Goal: Task Accomplishment & Management: Manage account settings

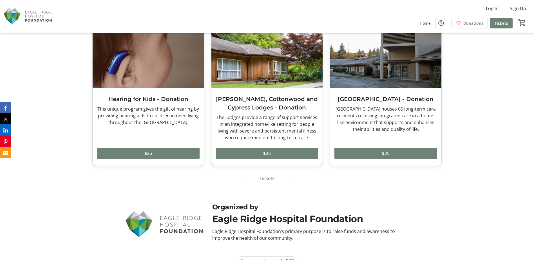
scroll to position [2624, 0]
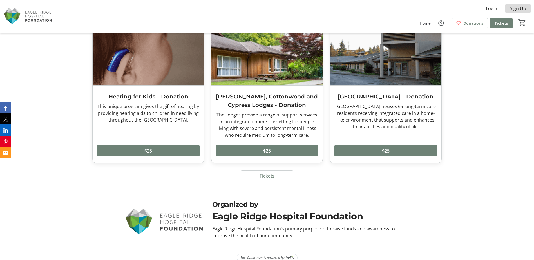
click at [520, 11] on span "Sign Up" at bounding box center [518, 8] width 16 height 7
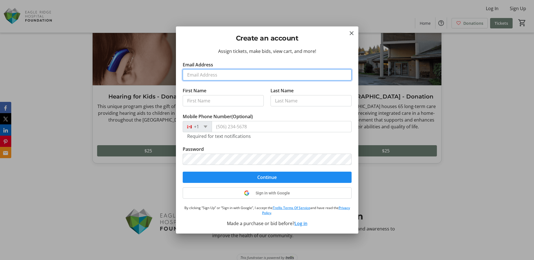
click at [203, 79] on input "Email Address" at bounding box center [267, 74] width 169 height 11
type input "[PERSON_NAME][EMAIL_ADDRESS][PERSON_NAME][DOMAIN_NAME]"
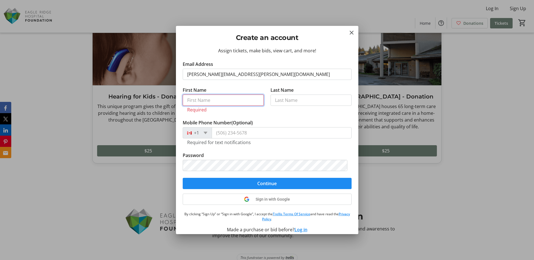
click at [227, 104] on input "First Name" at bounding box center [223, 100] width 81 height 11
type input "e"
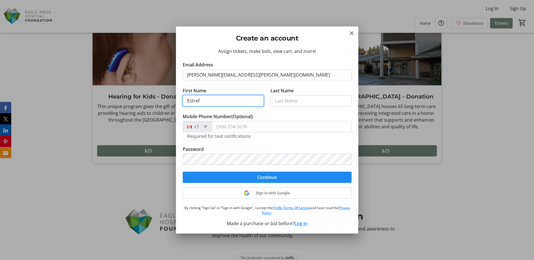
type input "Estref"
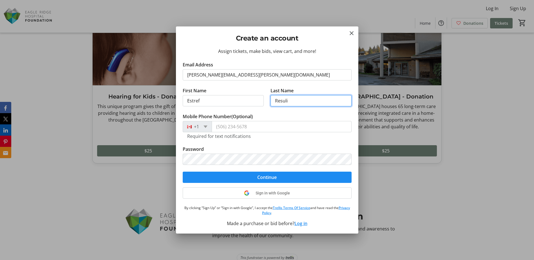
type input "Resuli"
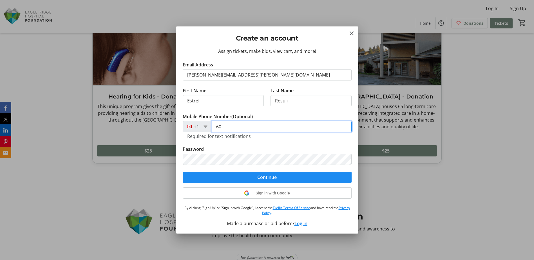
type input "6"
type input "[PHONE_NUMBER]"
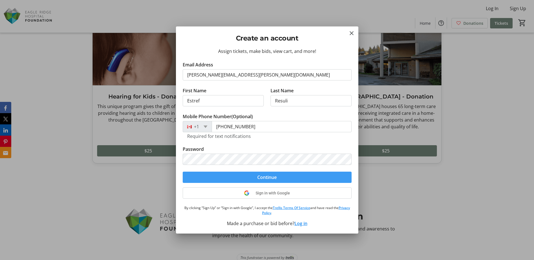
click at [268, 177] on span "Continue" at bounding box center [266, 177] width 19 height 7
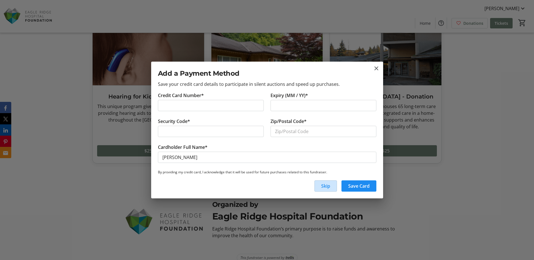
click at [329, 187] on span "Skip" at bounding box center [325, 186] width 9 height 7
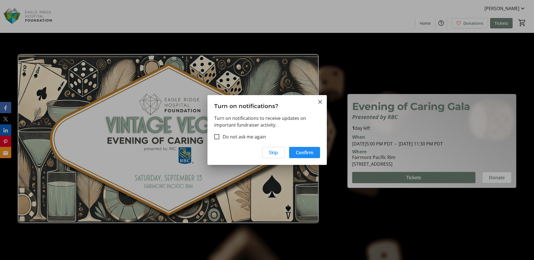
scroll to position [2624, 0]
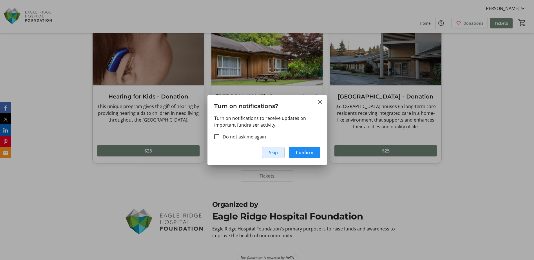
click at [271, 154] on span "Skip" at bounding box center [273, 152] width 9 height 7
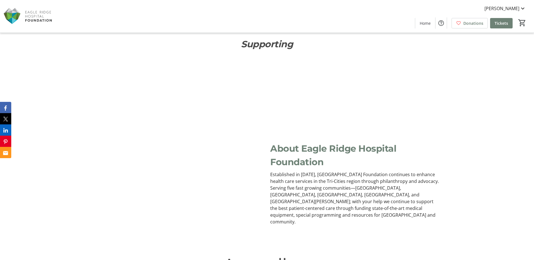
scroll to position [2060, 0]
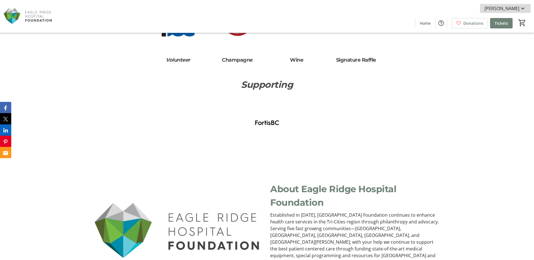
click at [523, 9] on mat-icon at bounding box center [523, 8] width 7 height 7
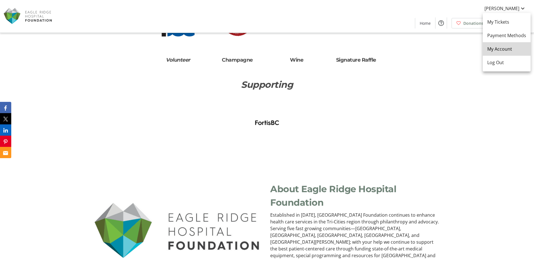
click at [509, 51] on span "My Account" at bounding box center [506, 49] width 39 height 7
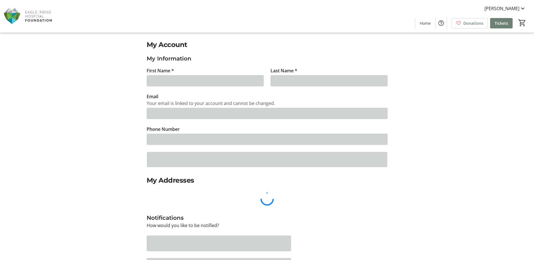
type input "Estref"
type input "Resuli"
type input "[PERSON_NAME][EMAIL_ADDRESS][PERSON_NAME][DOMAIN_NAME]"
type input "[PHONE_NUMBER]"
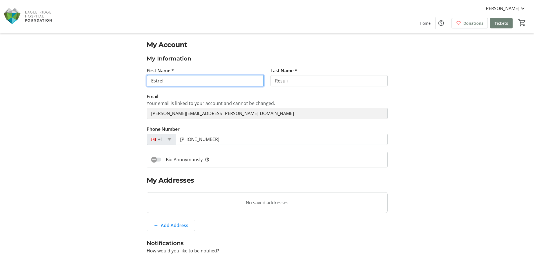
drag, startPoint x: 165, startPoint y: 79, endPoint x: 125, endPoint y: 80, distance: 40.0
click at [125, 80] on div "My Account My Information First Name * Estref Last Name * Resuli Email Your ema…" at bounding box center [267, 197] width 372 height 315
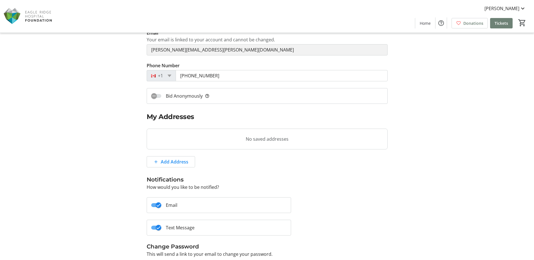
scroll to position [102, 0]
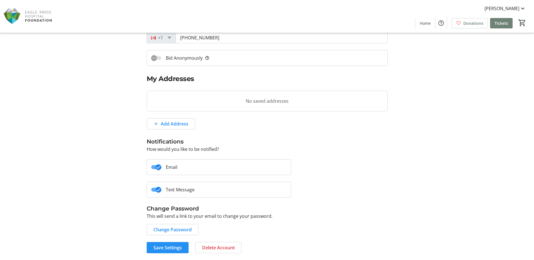
type input "[PERSON_NAME]"
click at [165, 251] on span at bounding box center [168, 248] width 42 height 14
